Goal: Task Accomplishment & Management: Use online tool/utility

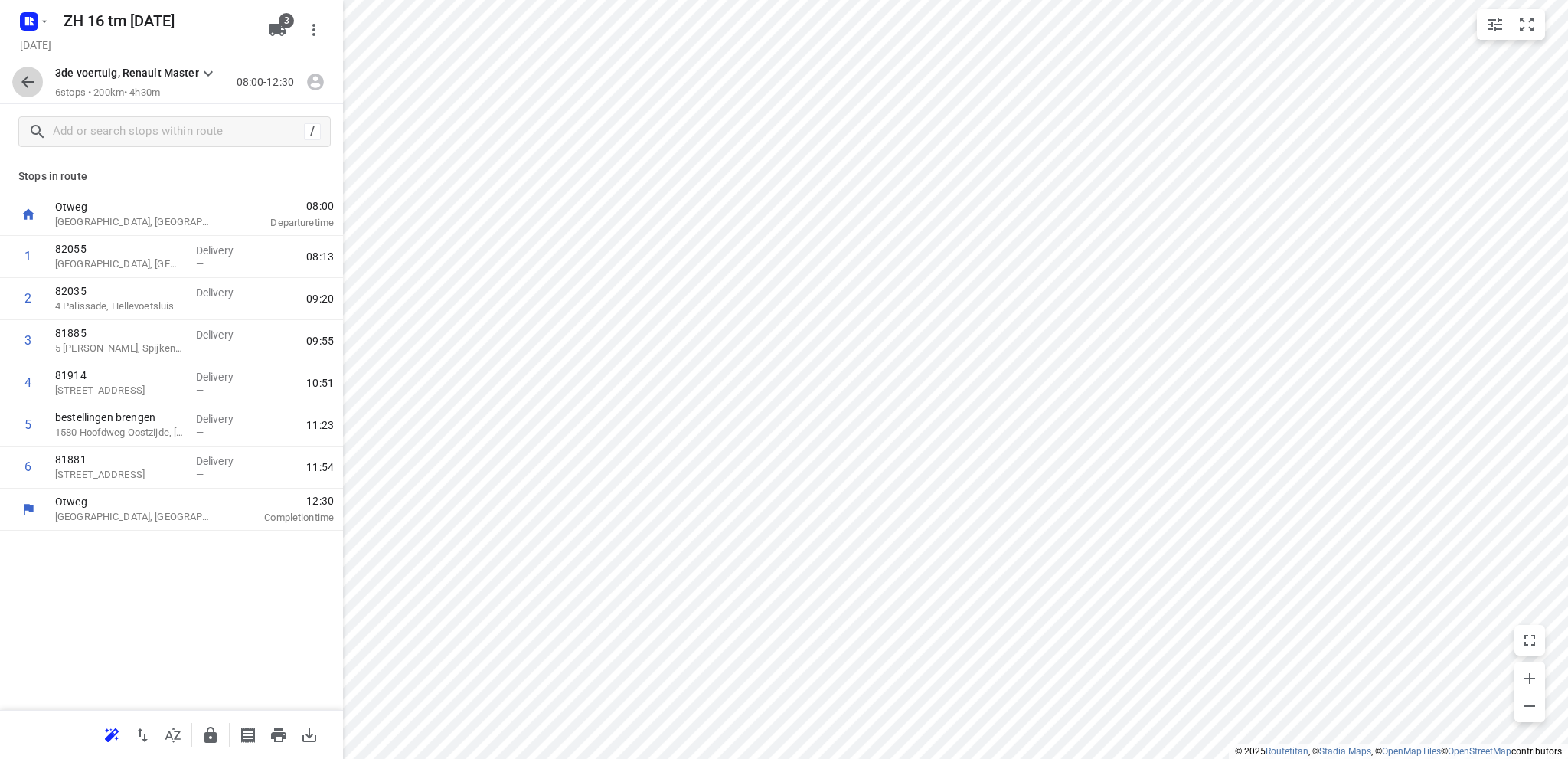
click at [26, 79] on icon "button" at bounding box center [27, 81] width 18 height 18
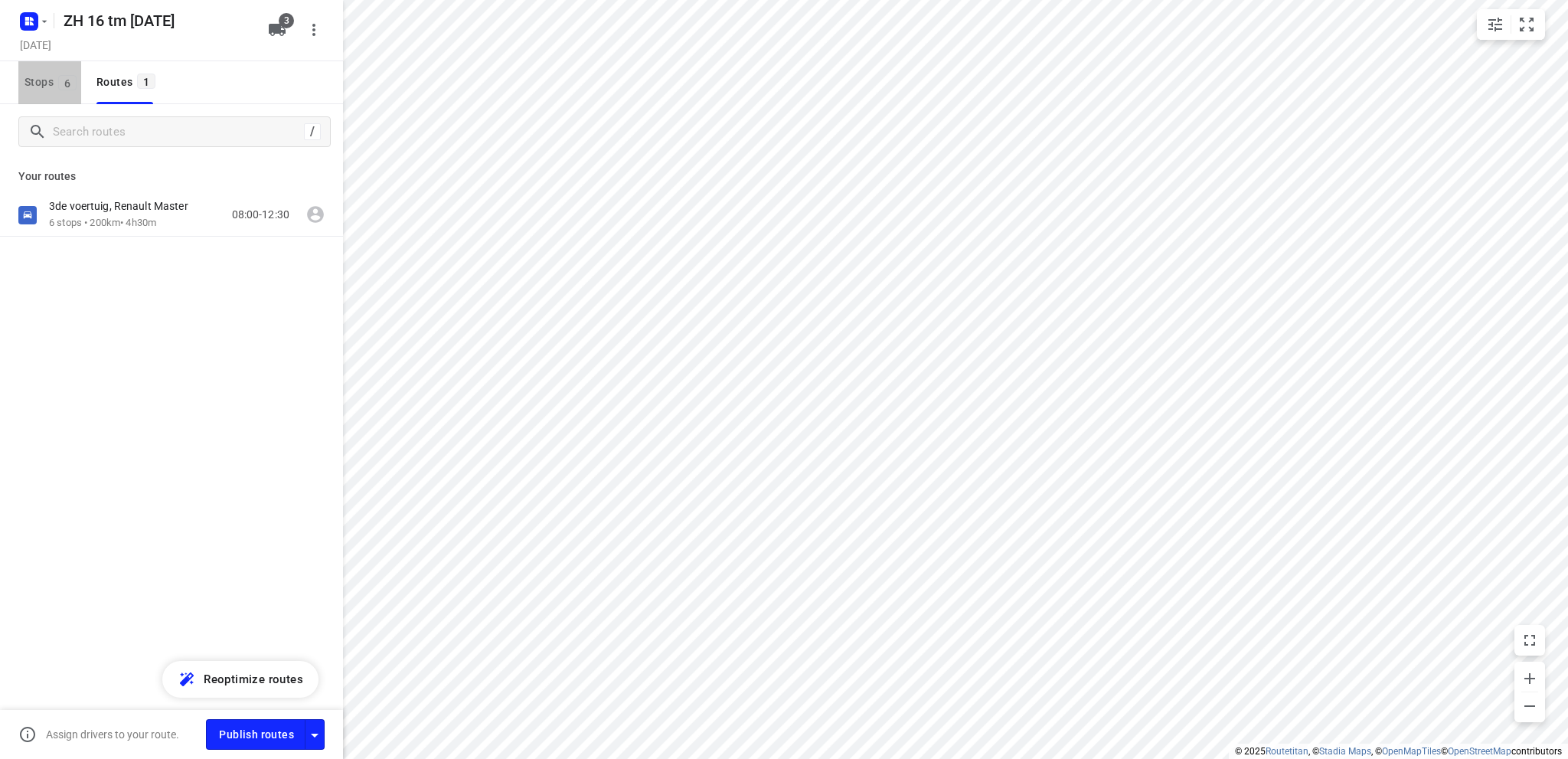
click at [46, 82] on span "Stops 6" at bounding box center [52, 82] width 57 height 19
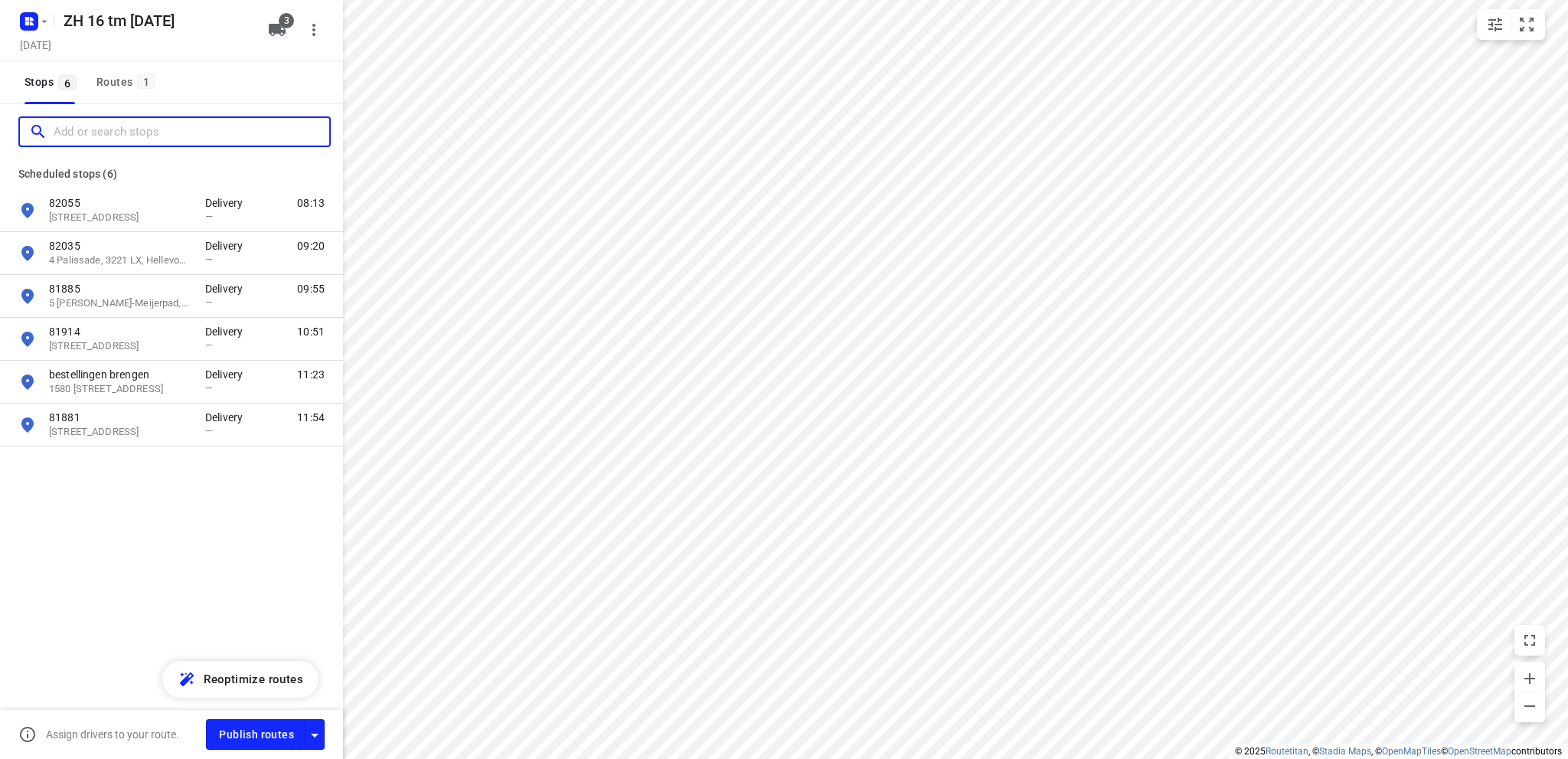
click at [70, 131] on input "Add or search stops" at bounding box center [192, 132] width 276 height 24
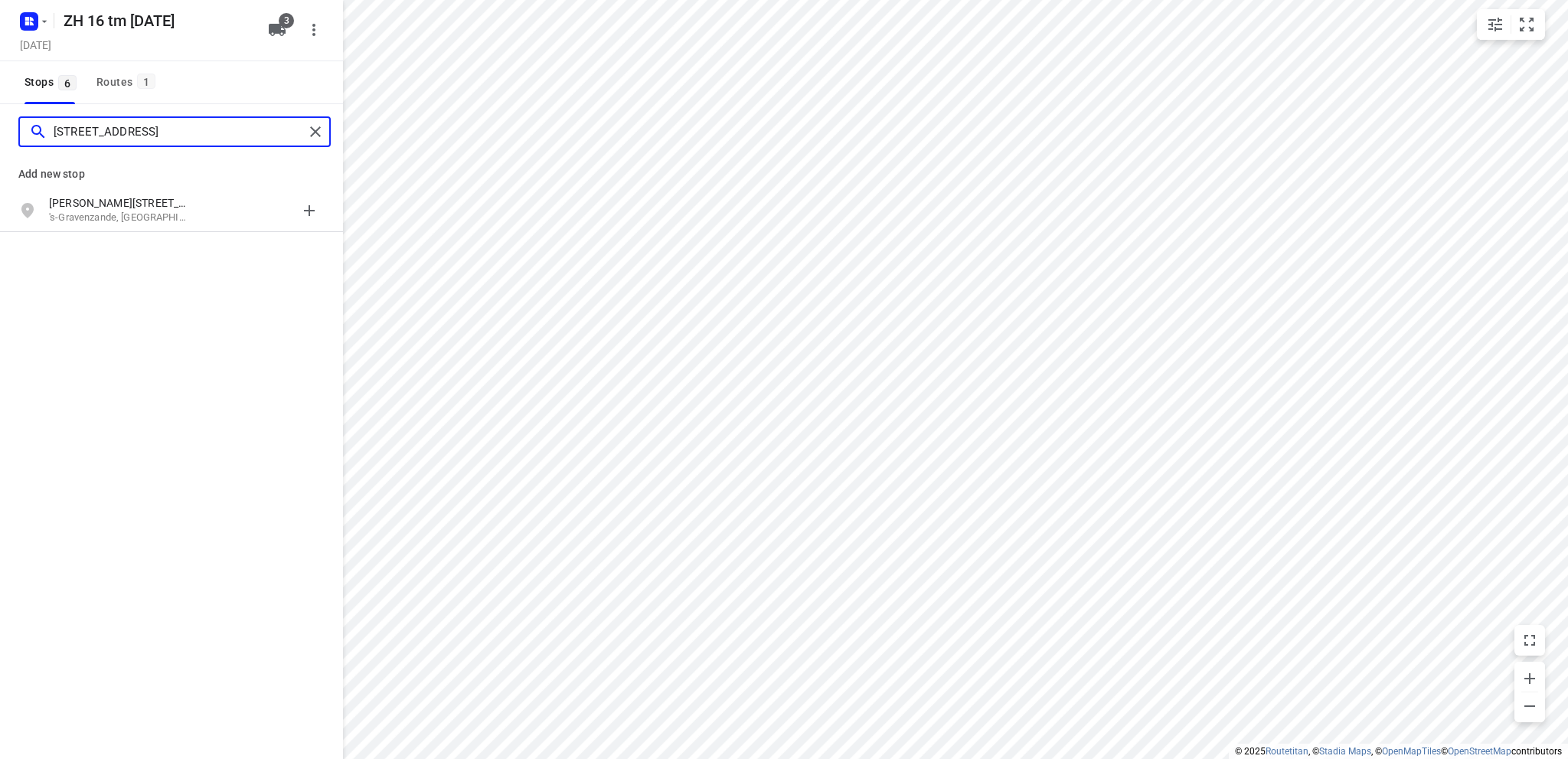
type input "[STREET_ADDRESS]"
click at [124, 204] on p "[PERSON_NAME][STREET_ADDRESS]" at bounding box center [120, 203] width 141 height 15
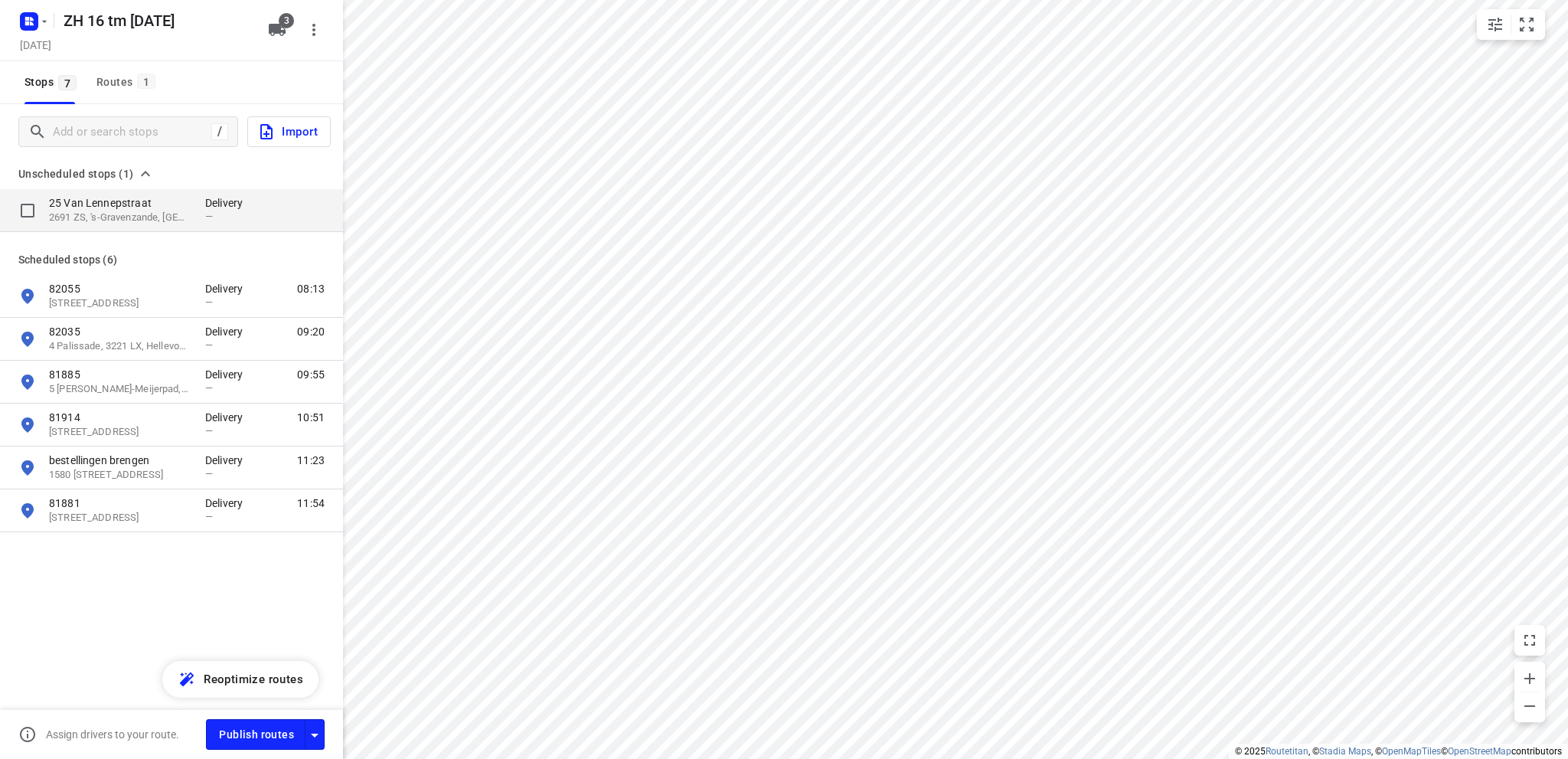
click at [121, 206] on p "25 Van Lennepstraat" at bounding box center [120, 203] width 141 height 15
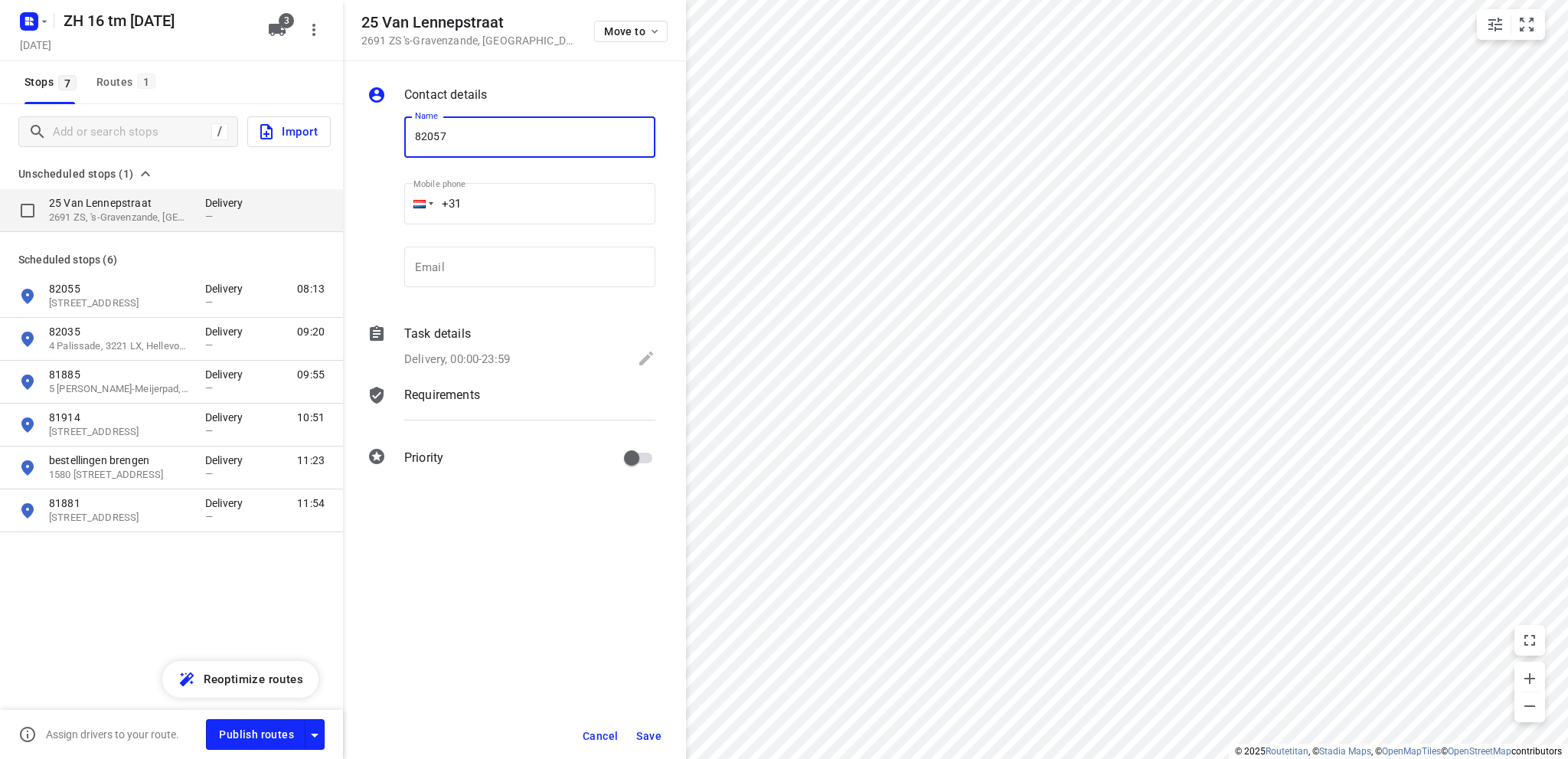
type input "82057"
click at [643, 353] on icon at bounding box center [646, 358] width 18 height 18
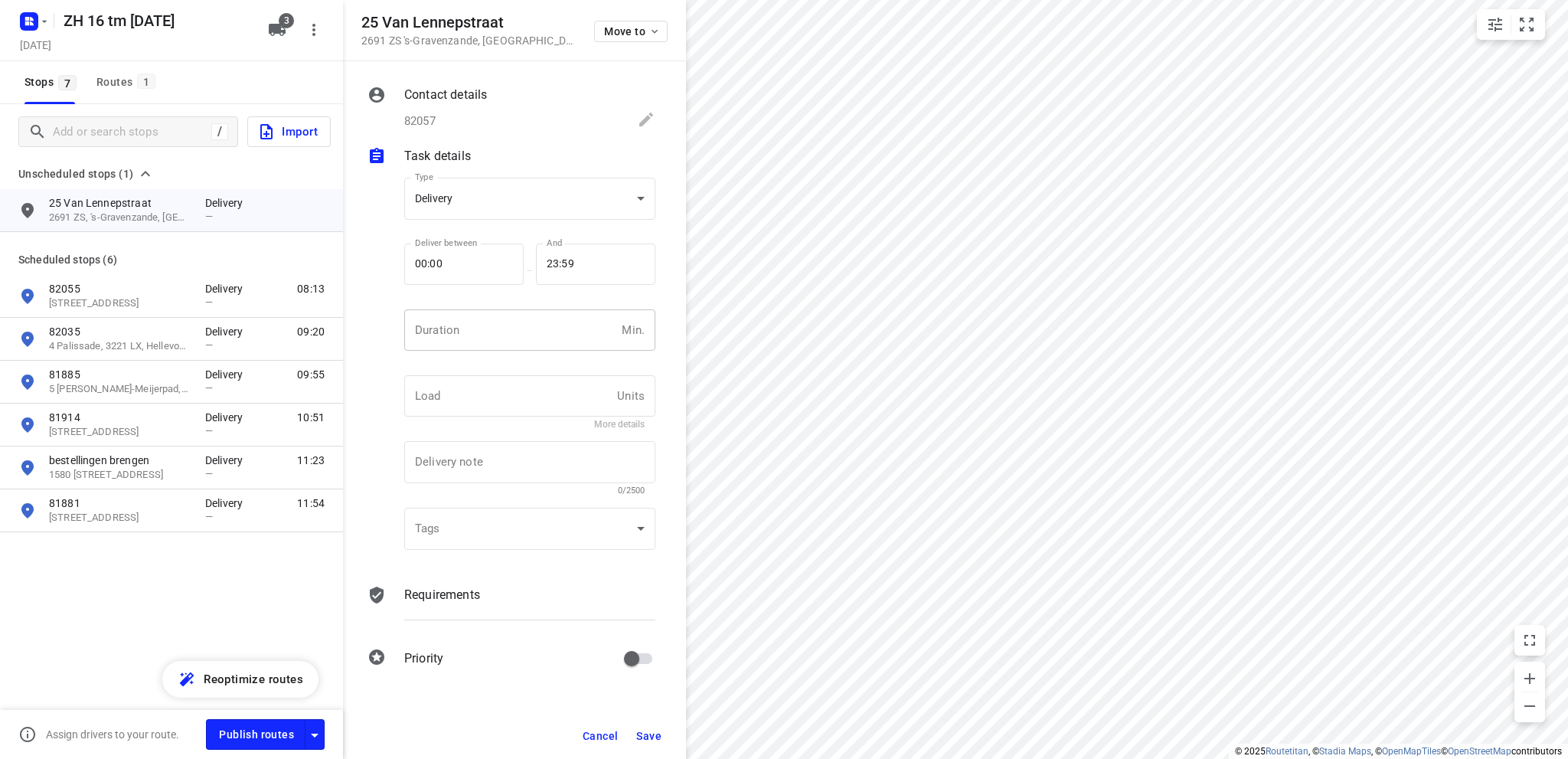
click at [503, 326] on input "number" at bounding box center [510, 329] width 211 height 42
type input "10"
click at [652, 733] on span "Save" at bounding box center [649, 736] width 25 height 13
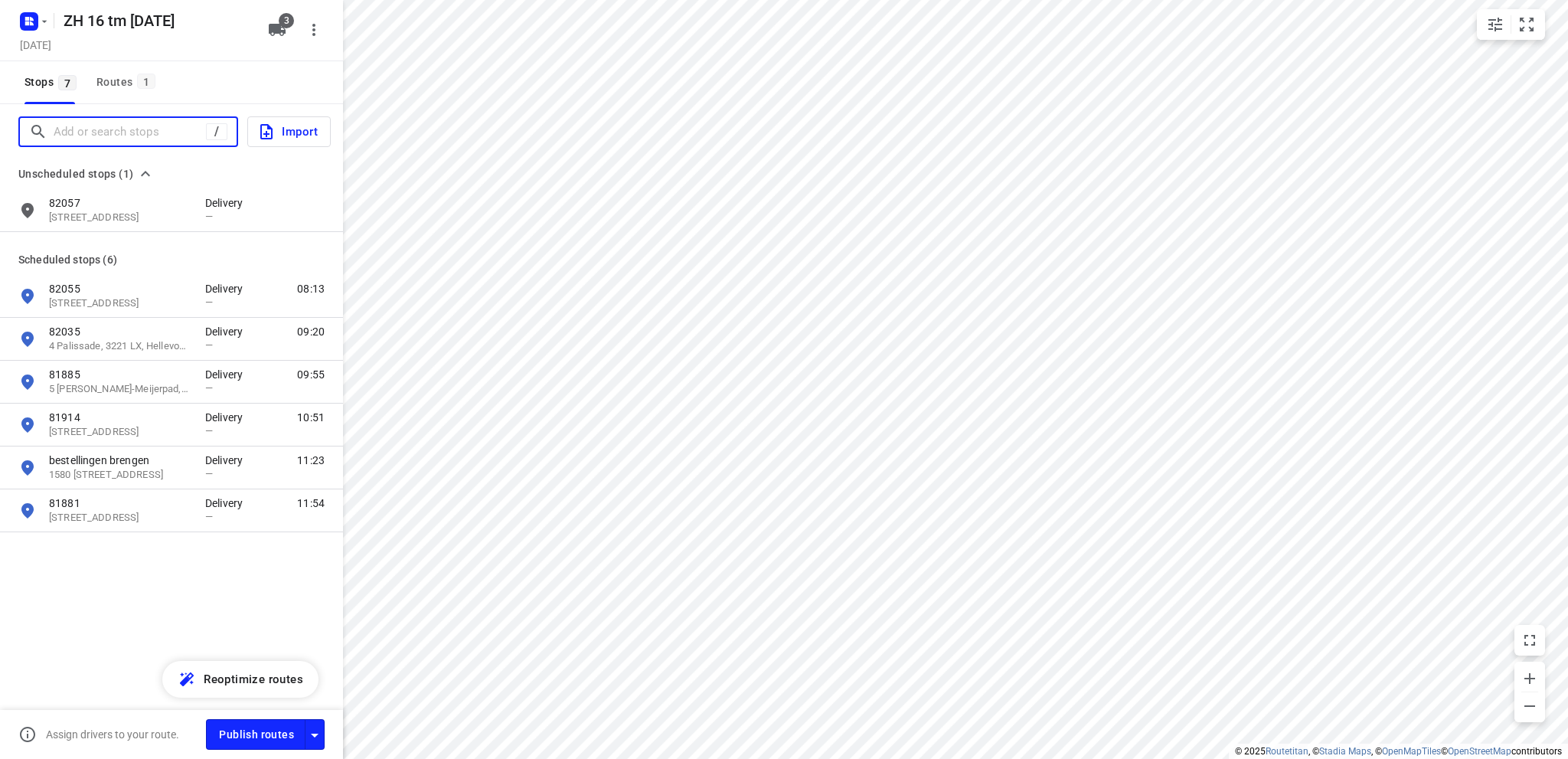
click at [133, 133] on input "Add or search stops" at bounding box center [130, 132] width 153 height 24
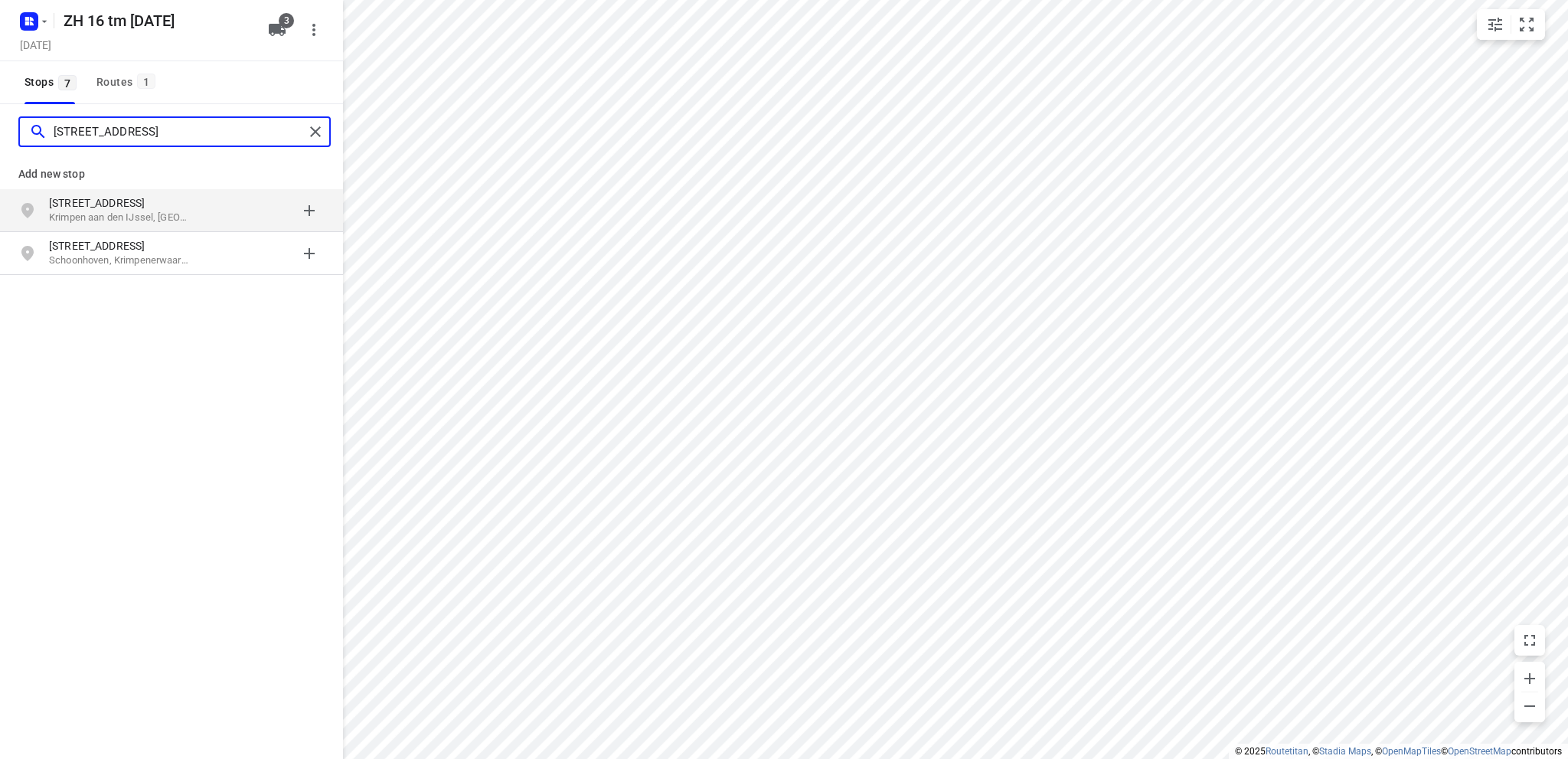
type input "[STREET_ADDRESS]"
click at [101, 216] on p "Krimpen aan den IJssel, [GEOGRAPHIC_DATA]" at bounding box center [120, 217] width 141 height 14
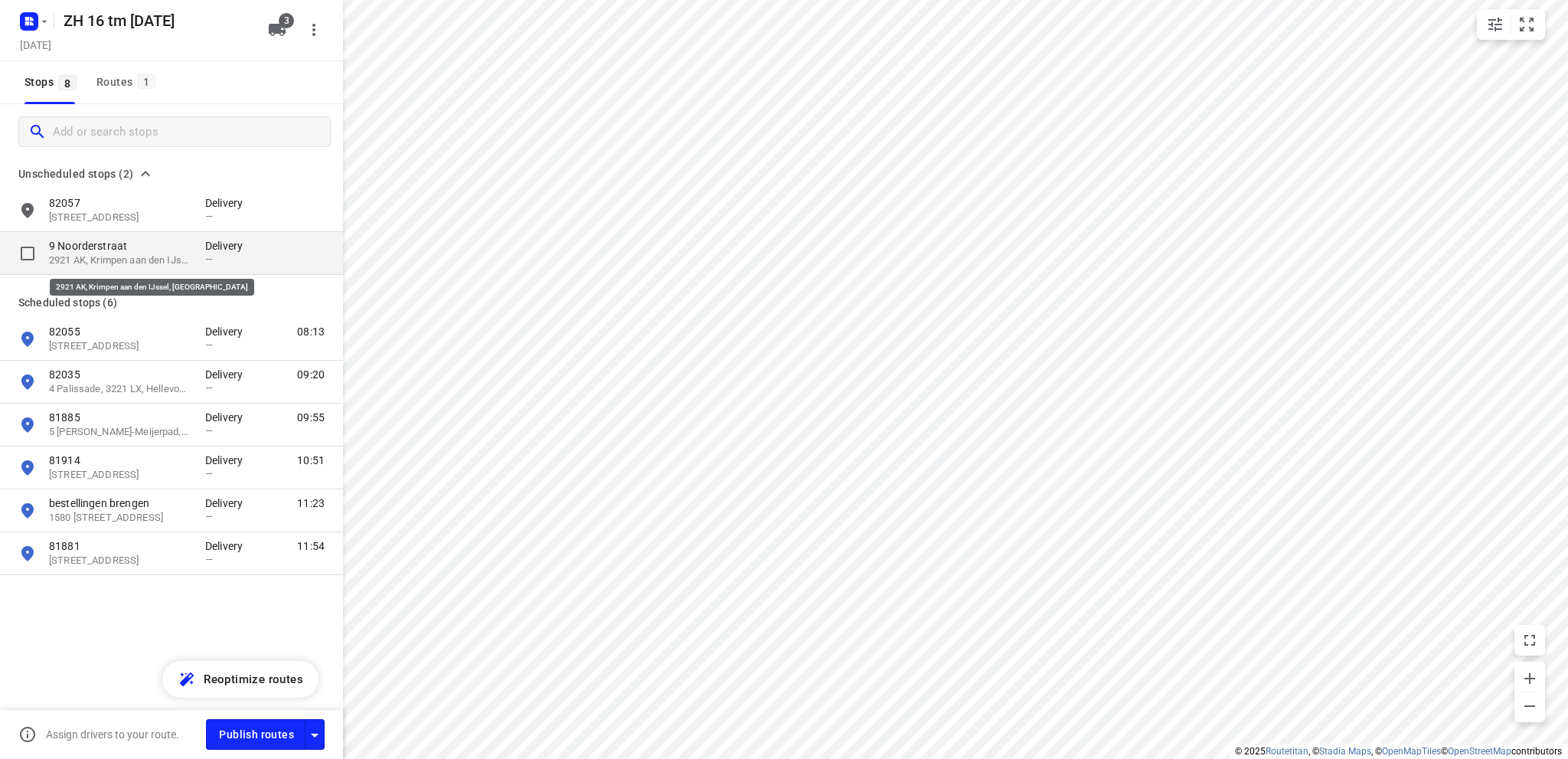
click at [95, 254] on p "2921 AK, Krimpen aan den IJssel, [GEOGRAPHIC_DATA]" at bounding box center [120, 261] width 141 height 14
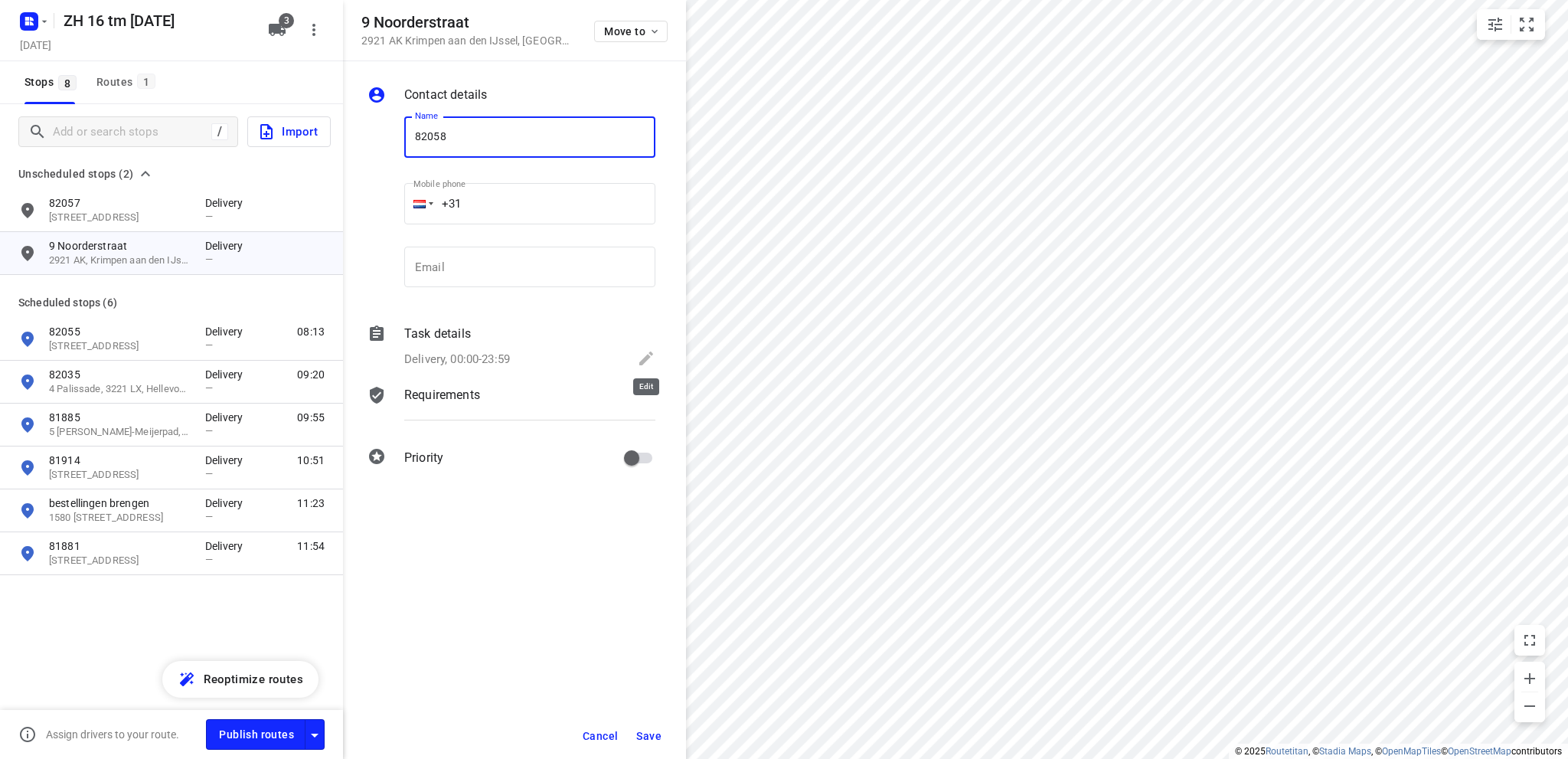
type input "82058"
click at [642, 355] on icon at bounding box center [646, 358] width 18 height 18
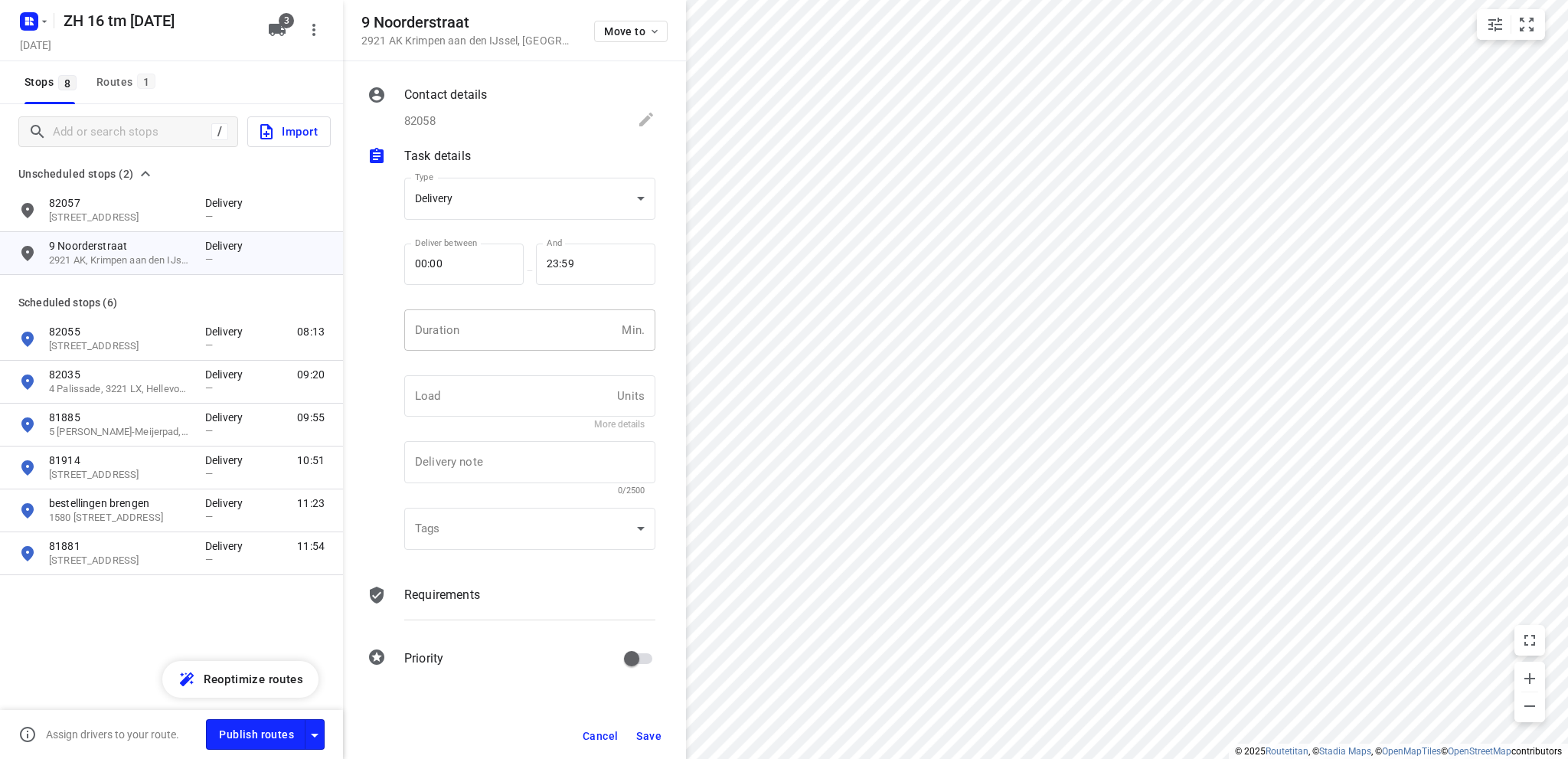
click at [454, 331] on input "number" at bounding box center [510, 329] width 211 height 42
type input "10"
click at [650, 735] on span "Save" at bounding box center [649, 736] width 25 height 13
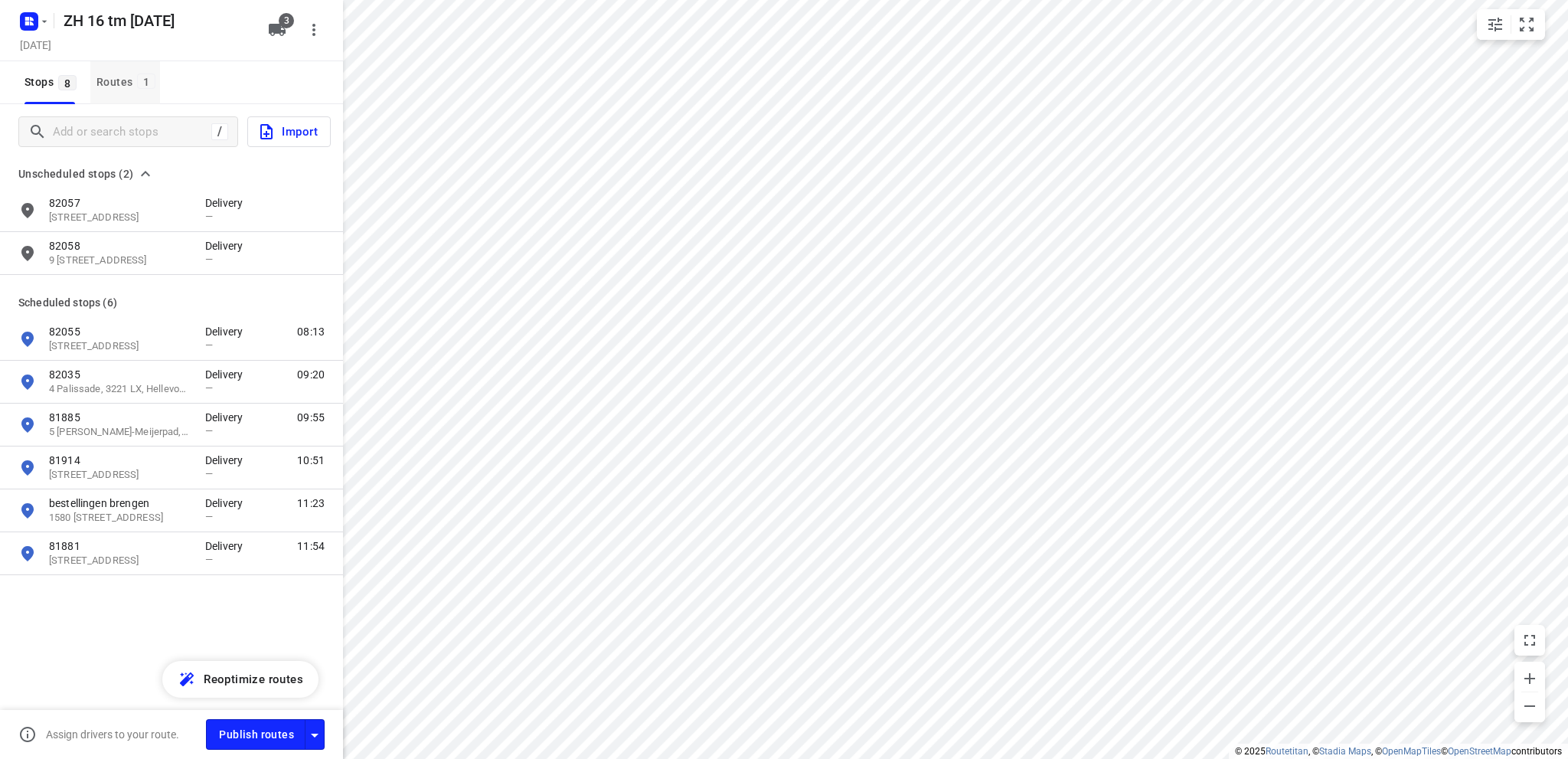
click at [119, 73] on div "Routes 1" at bounding box center [128, 82] width 64 height 19
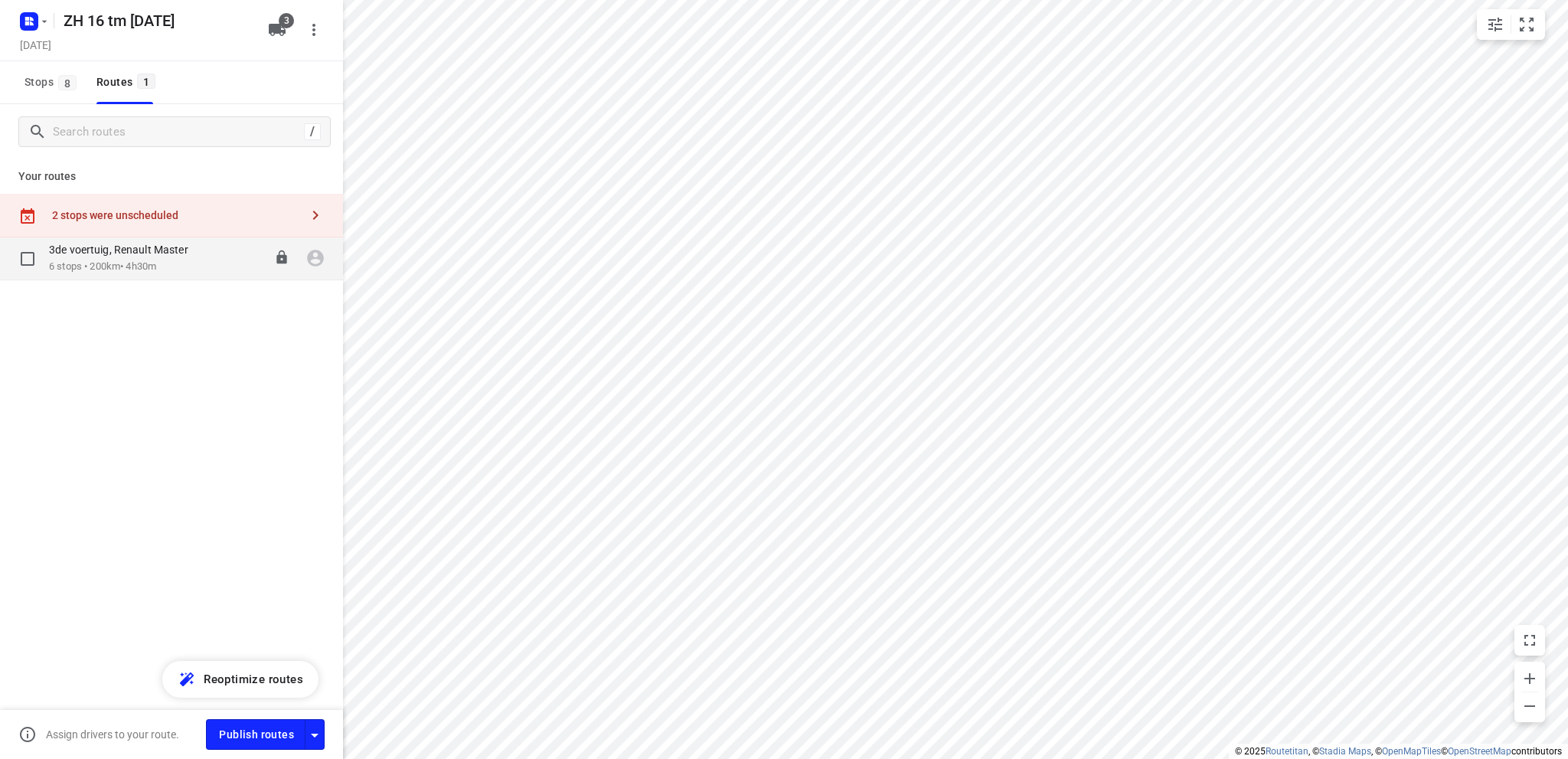
click at [141, 259] on div "3de voertuig, Renault Master" at bounding box center [126, 250] width 154 height 16
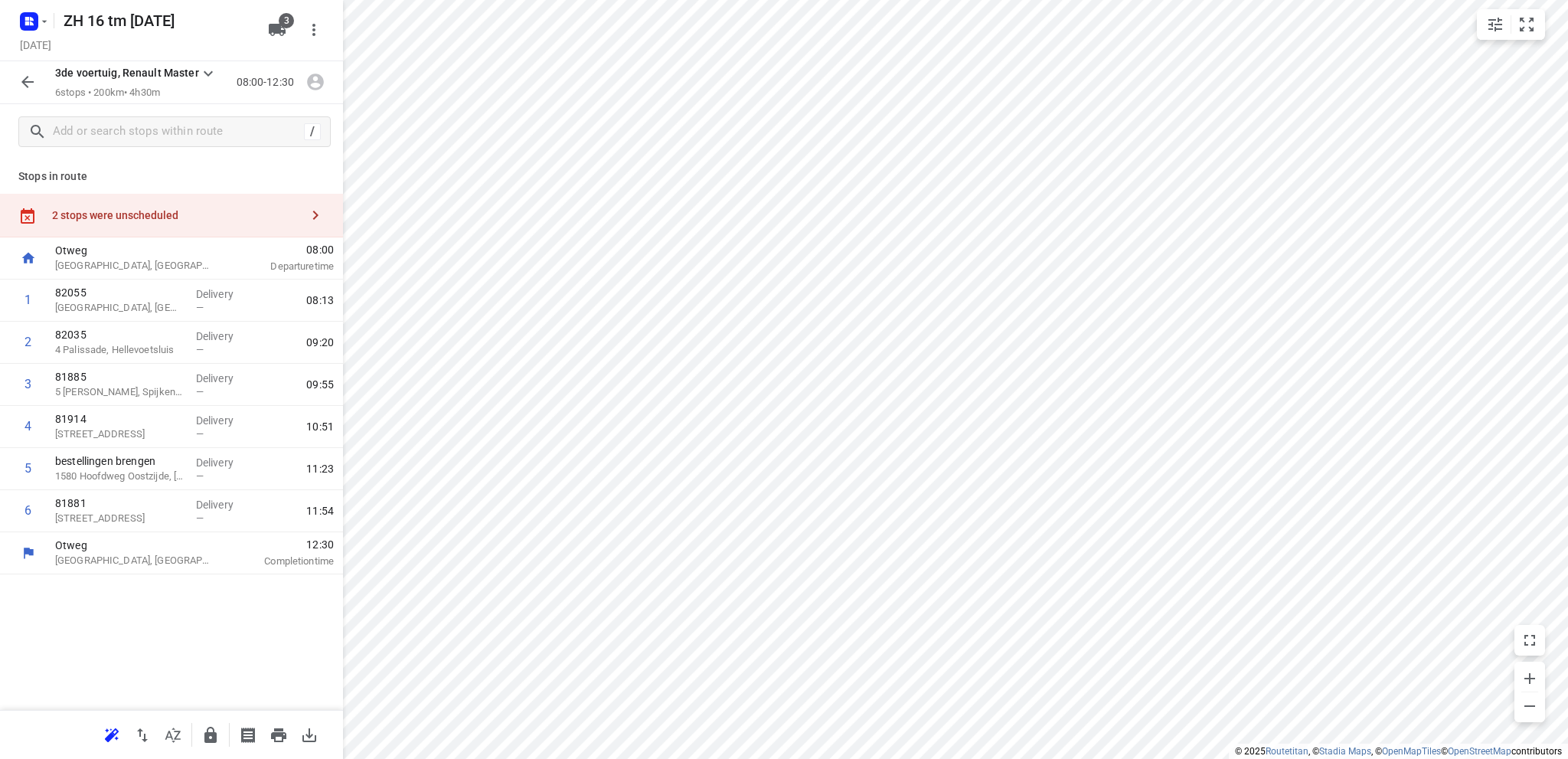
click at [90, 215] on div "2 stops were unscheduled" at bounding box center [176, 215] width 248 height 13
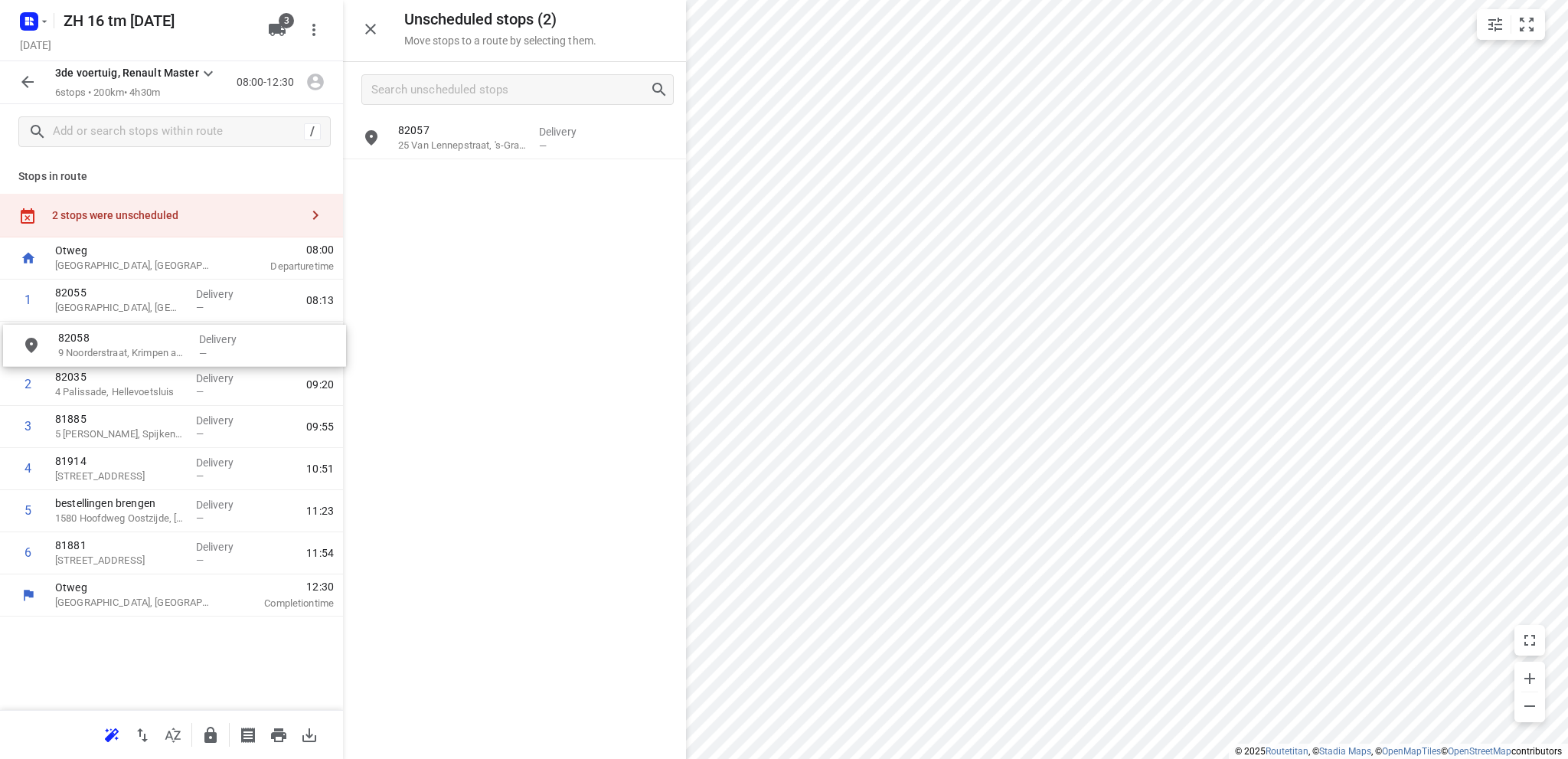
drag, startPoint x: 487, startPoint y: 190, endPoint x: 141, endPoint y: 357, distance: 384.2
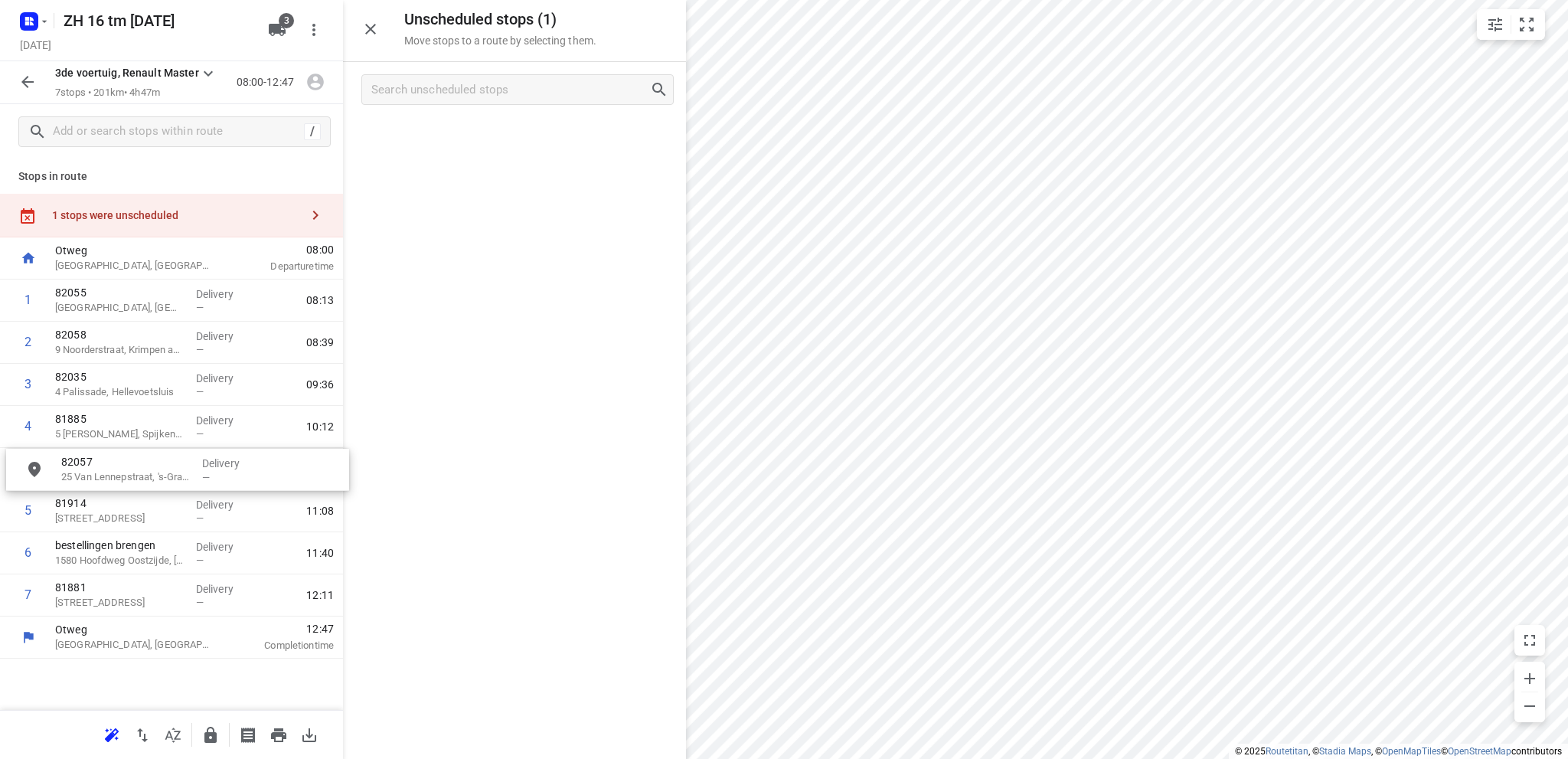
drag, startPoint x: 435, startPoint y: 144, endPoint x: 92, endPoint y: 476, distance: 477.4
